Goal: Navigation & Orientation: Go to known website

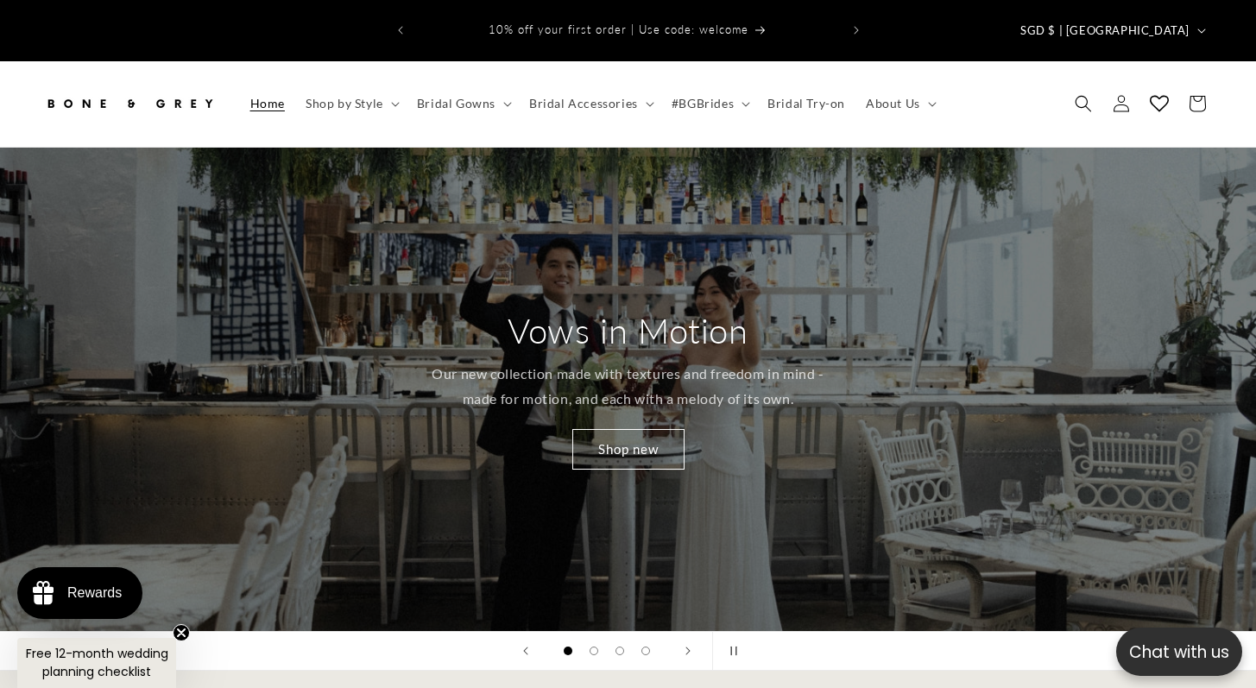
click at [110, 85] on img at bounding box center [129, 104] width 173 height 38
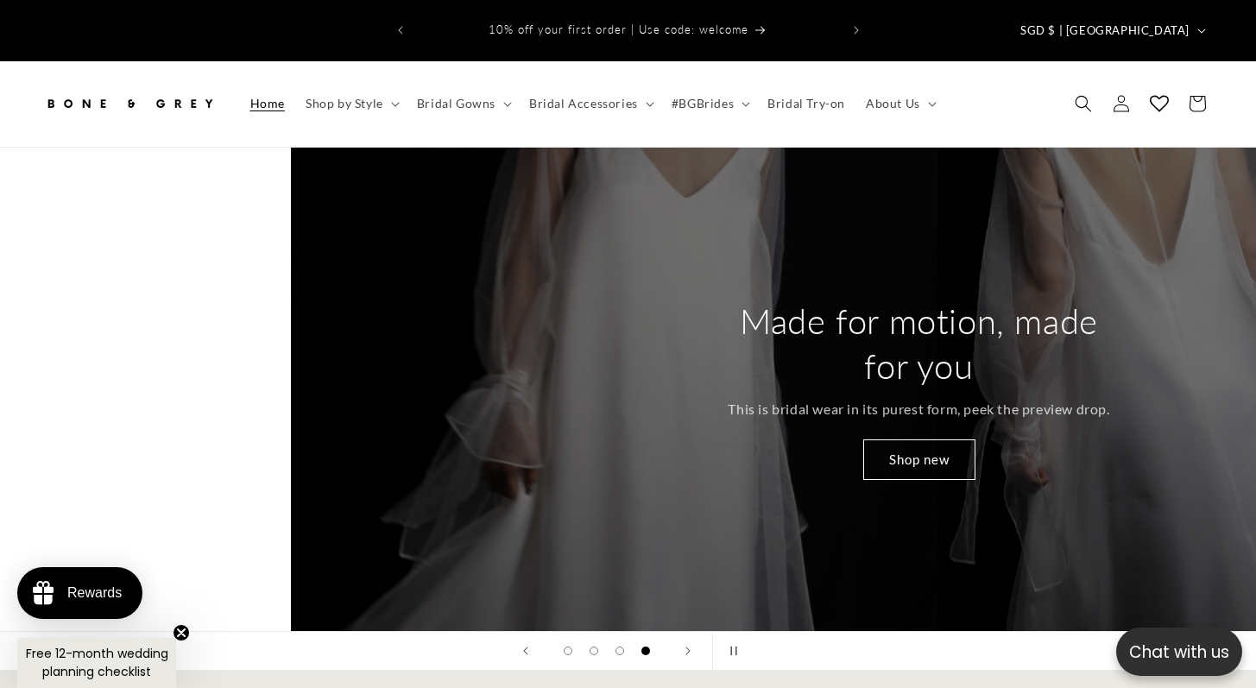
scroll to position [0, 3768]
